Goal: Information Seeking & Learning: Learn about a topic

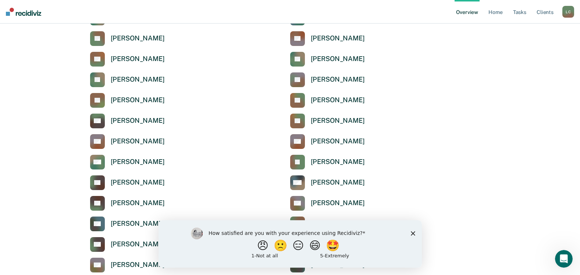
scroll to position [294, 0]
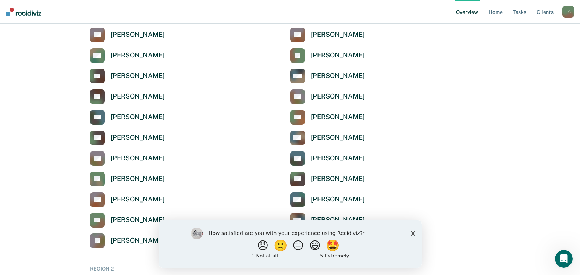
click at [414, 233] on icon "Close survey" at bounding box center [412, 233] width 4 height 4
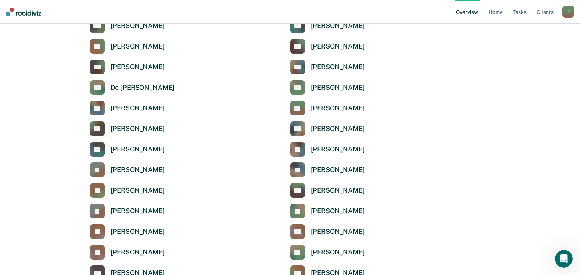
scroll to position [1434, 0]
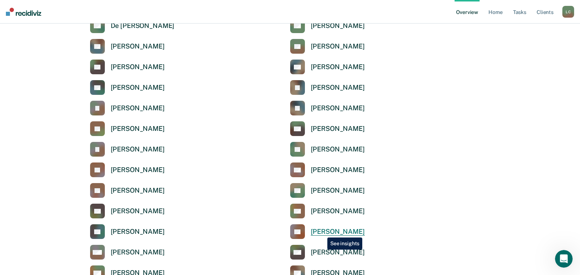
click at [322, 232] on div "[PERSON_NAME]" at bounding box center [338, 232] width 54 height 8
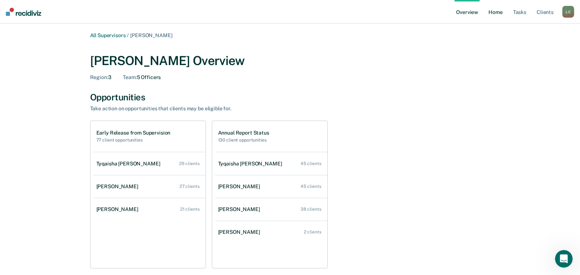
click at [496, 13] on link "Home" at bounding box center [495, 12] width 17 height 24
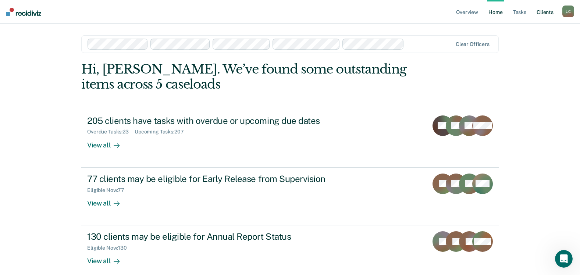
click at [542, 11] on link "Client s" at bounding box center [545, 12] width 20 height 24
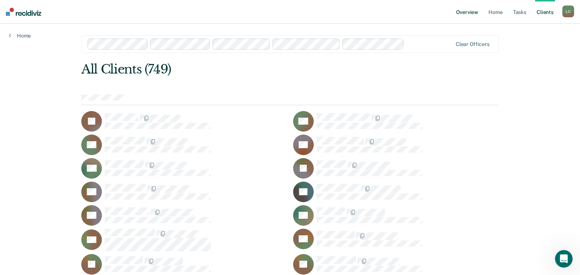
click at [473, 12] on link "Overview" at bounding box center [466, 12] width 25 height 24
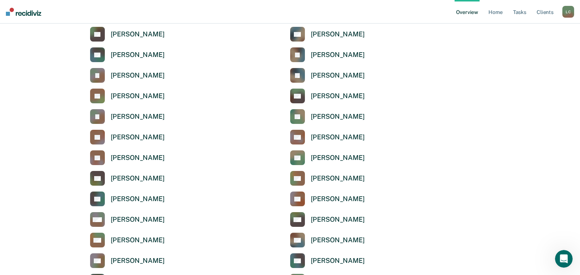
scroll to position [1453, 0]
